Goal: Check status

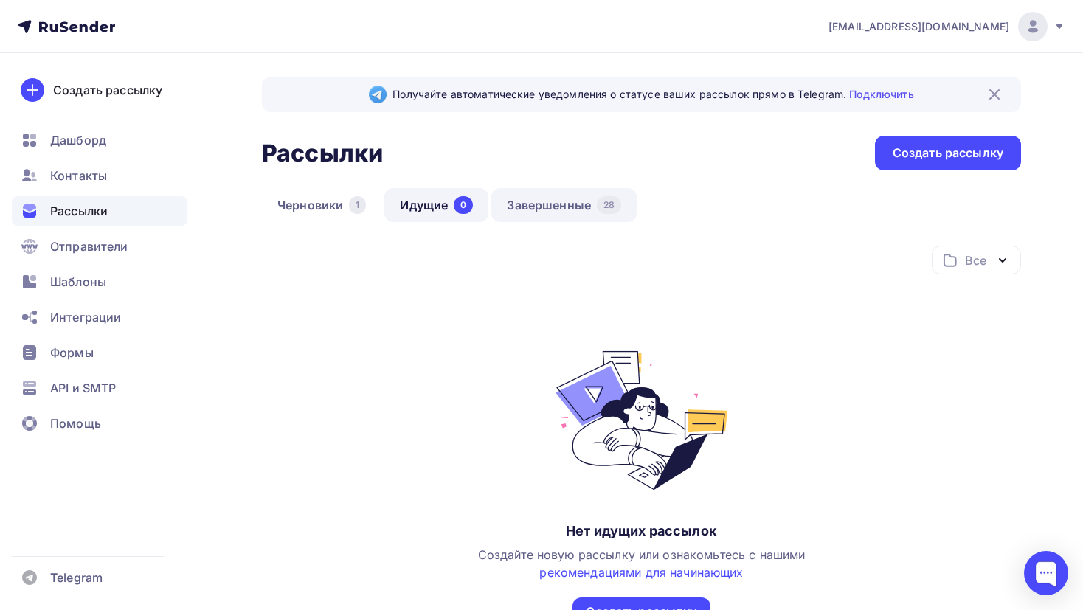
click at [563, 199] on link "Завершенные 28" at bounding box center [563, 205] width 145 height 34
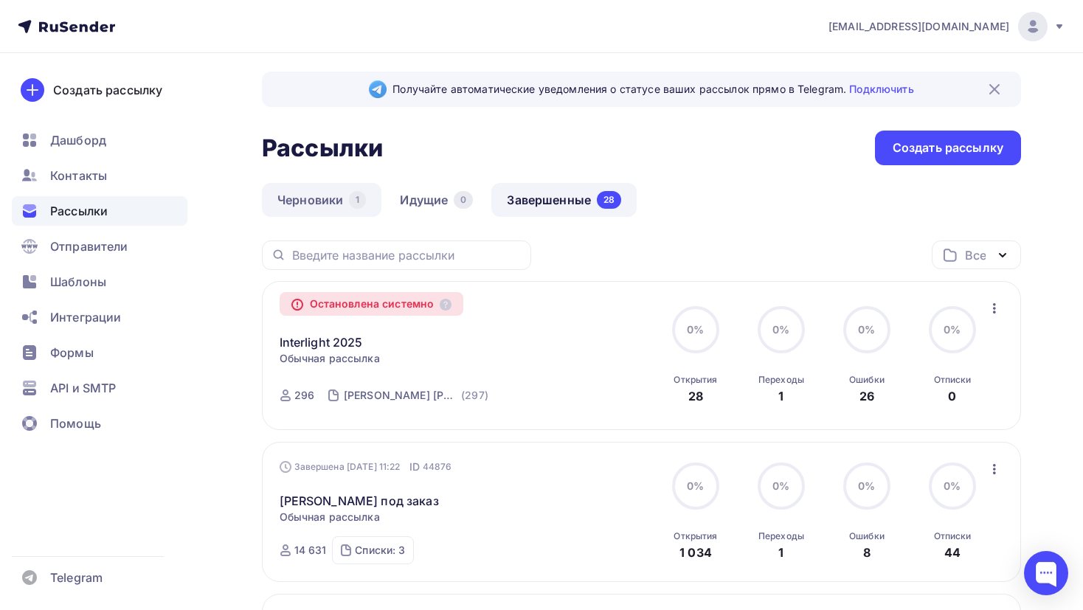
scroll to position [67, 0]
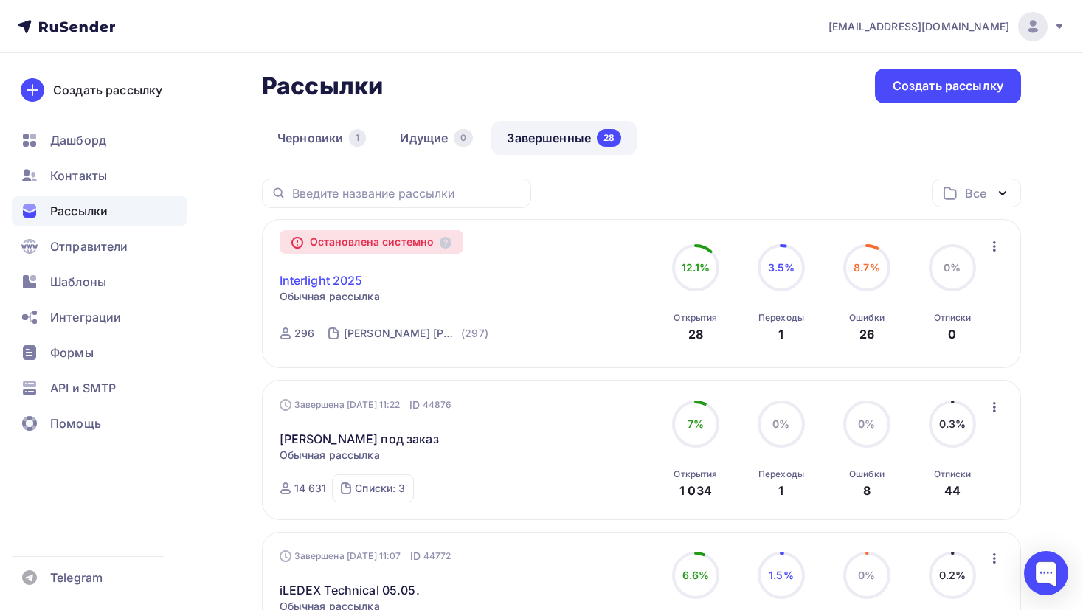
click at [324, 280] on link "Interlight 2025" at bounding box center [321, 280] width 83 height 18
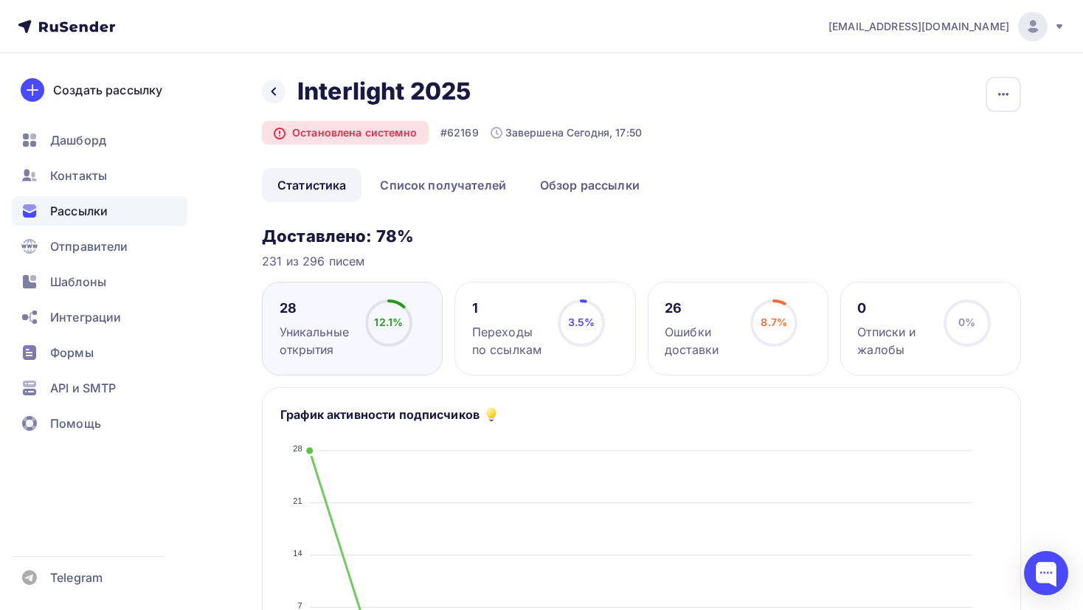
click at [734, 349] on div "Ошибки доставки" at bounding box center [700, 340] width 72 height 35
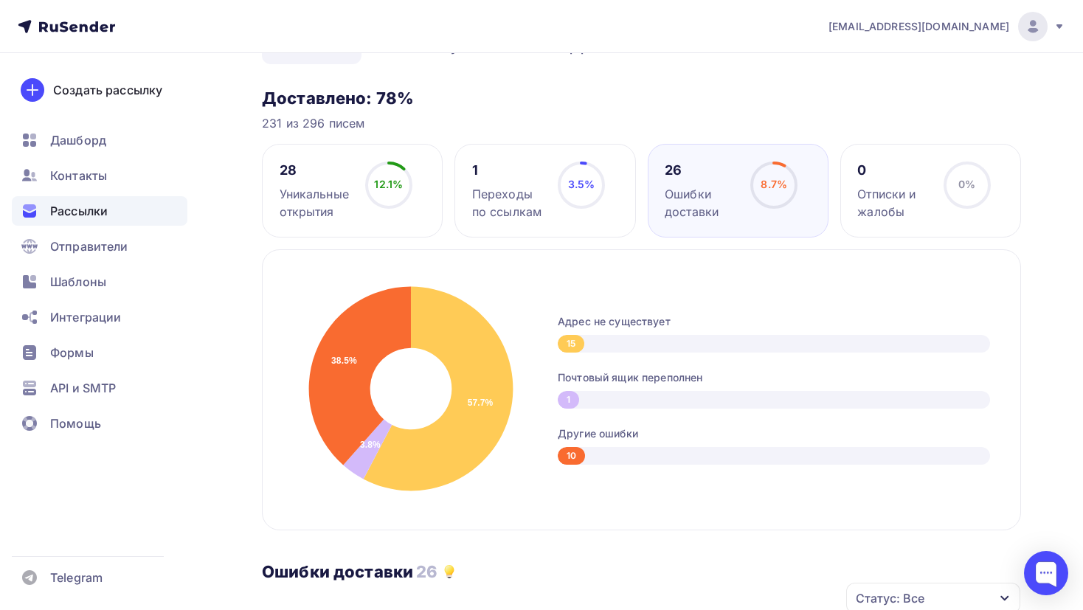
scroll to position [186, 0]
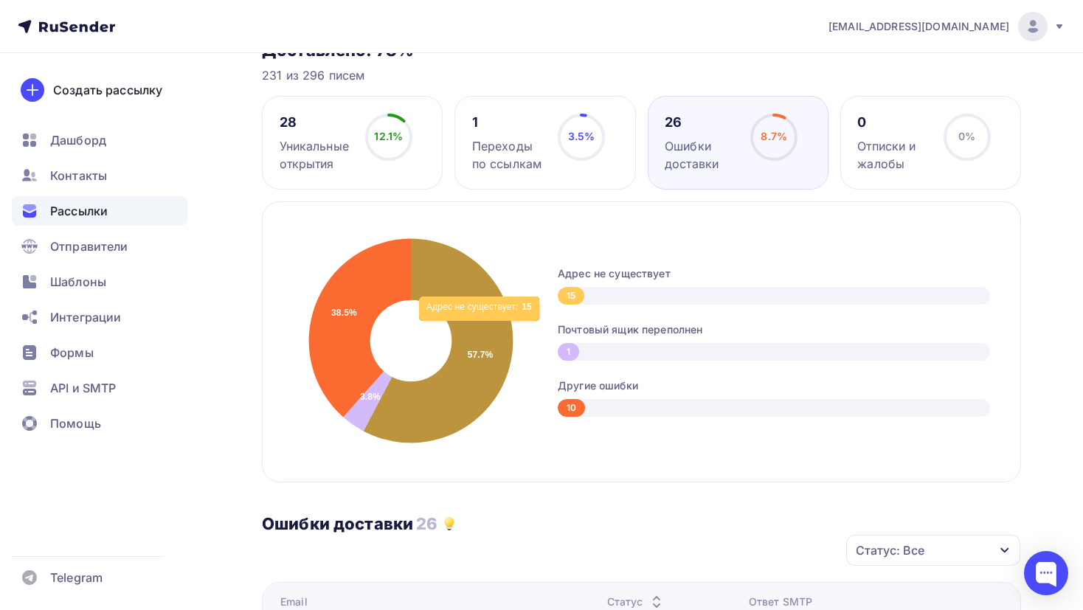
click at [480, 327] on icon at bounding box center [439, 341] width 150 height 204
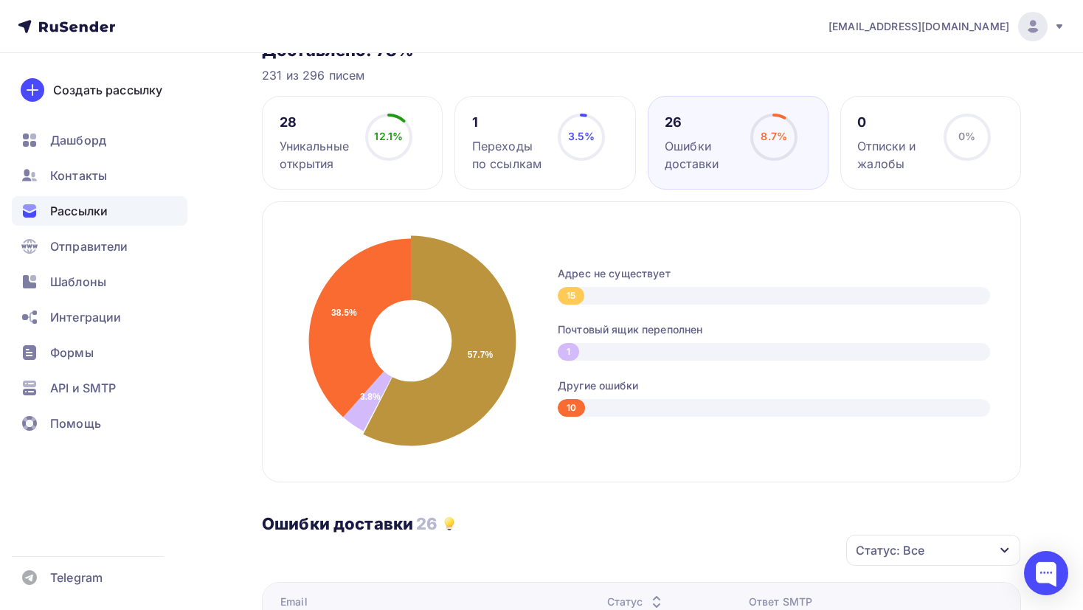
click at [578, 296] on div "15" at bounding box center [571, 296] width 27 height 18
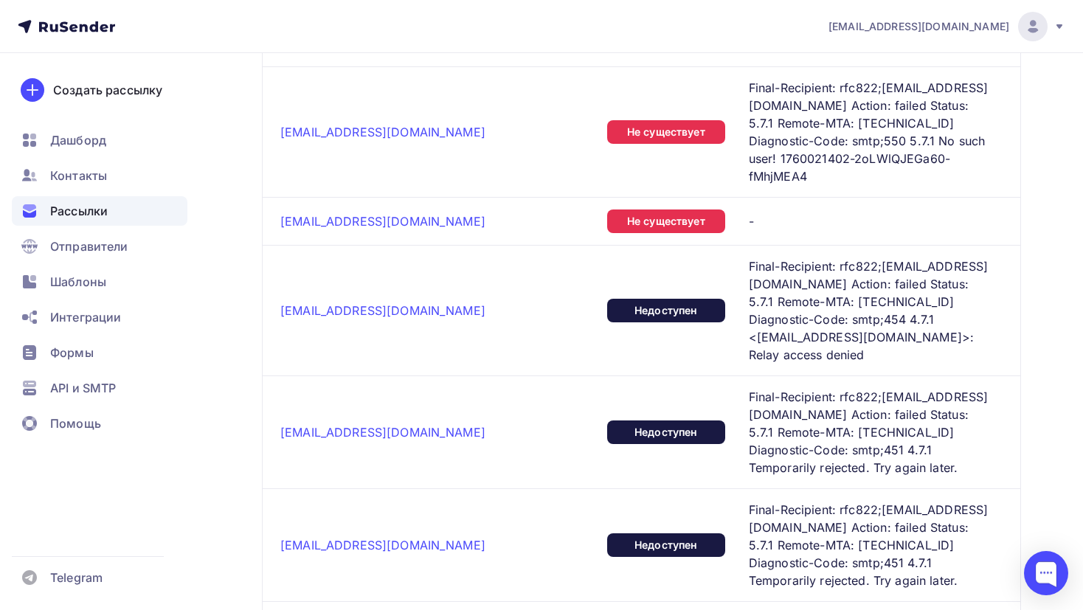
scroll to position [985, 0]
